Goal: Information Seeking & Learning: Learn about a topic

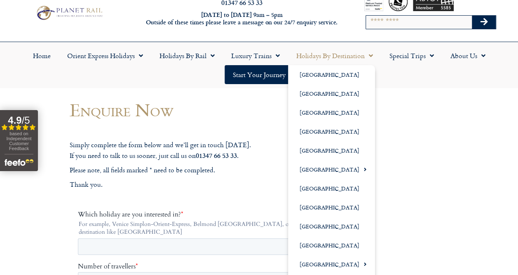
scroll to position [41, 0]
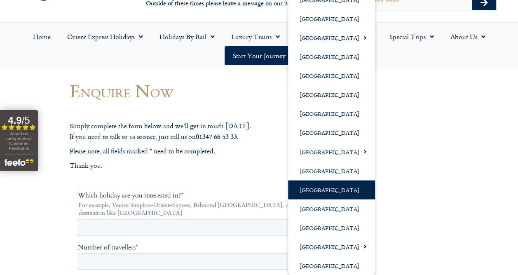
click at [327, 189] on link "[GEOGRAPHIC_DATA]" at bounding box center [331, 189] width 87 height 19
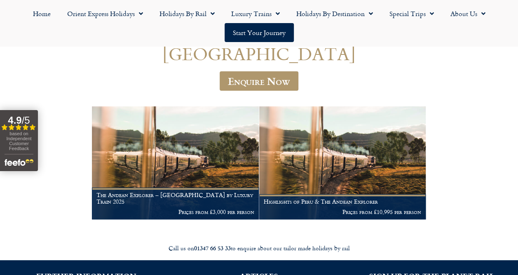
scroll to position [82, 0]
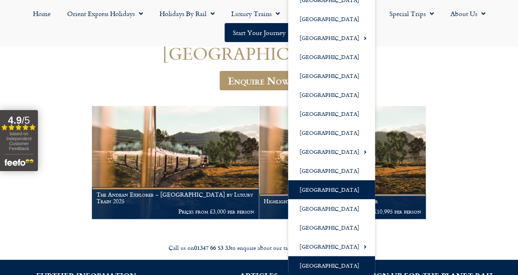
click at [324, 263] on link "[GEOGRAPHIC_DATA]" at bounding box center [331, 265] width 87 height 19
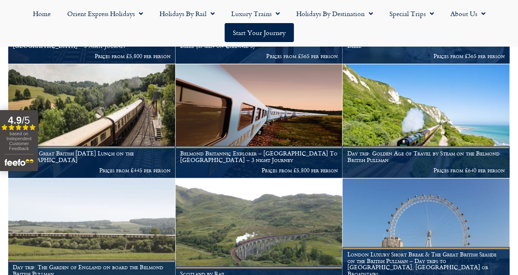
scroll to position [329, 0]
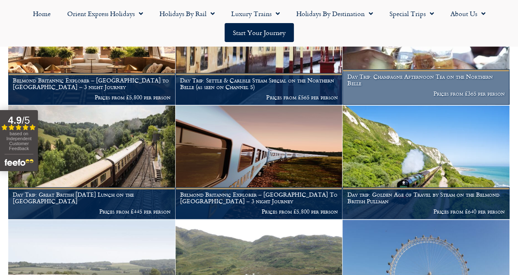
click at [456, 86] on h1 "Day Trip: Champagne Afternoon Tea on the Northern Belle" at bounding box center [426, 79] width 158 height 13
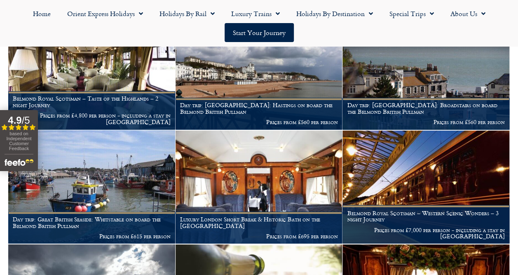
scroll to position [659, 0]
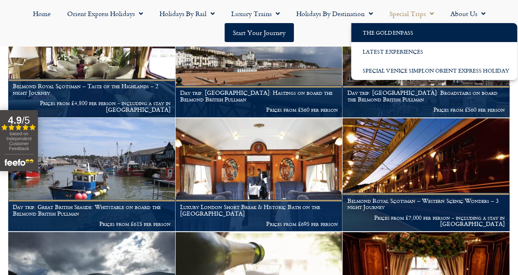
click at [399, 32] on link "The GoldenPass" at bounding box center [434, 32] width 166 height 19
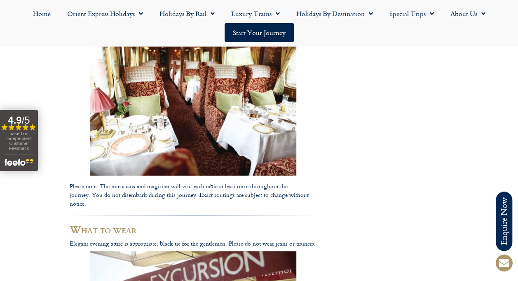
scroll to position [824, 0]
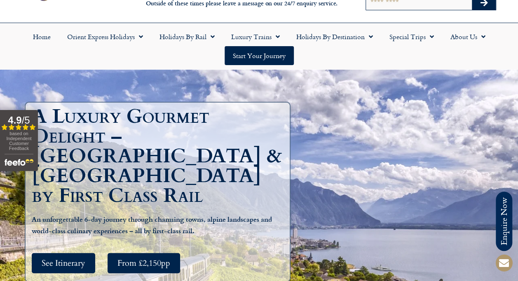
scroll to position [82, 0]
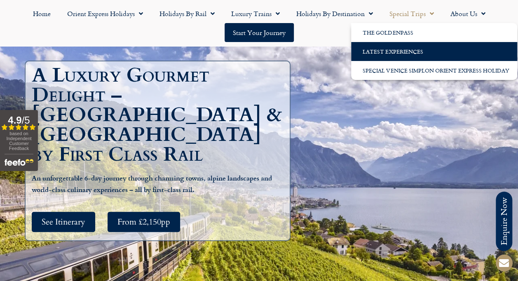
click at [392, 51] on link "Latest Experiences" at bounding box center [434, 51] width 166 height 19
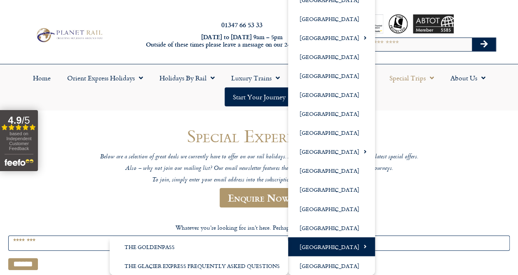
click at [323, 246] on link "[GEOGRAPHIC_DATA]" at bounding box center [331, 246] width 87 height 19
